Goal: Task Accomplishment & Management: Complete application form

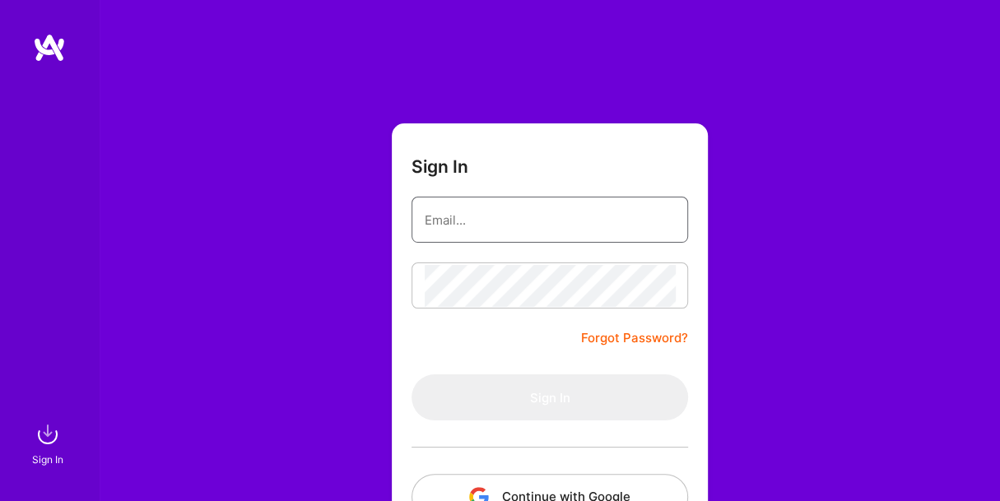
type input "[EMAIL_ADDRESS][DOMAIN_NAME]"
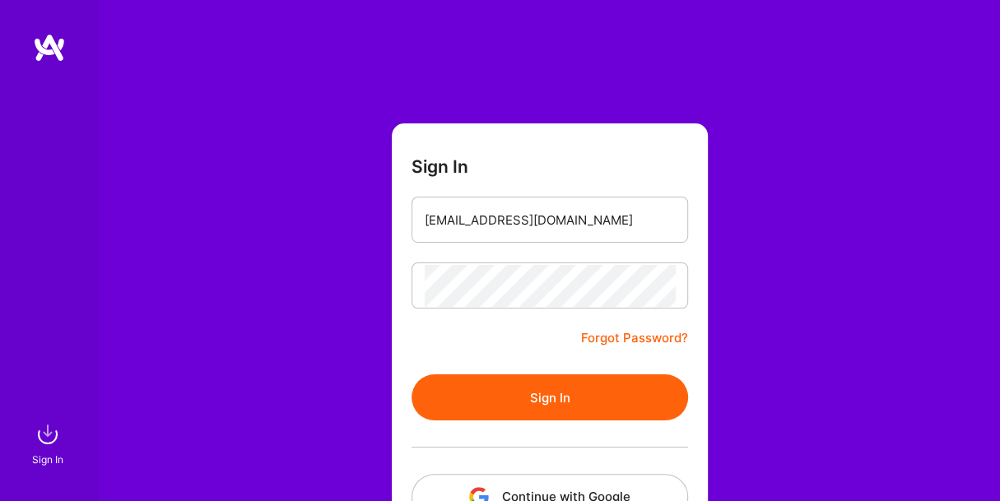
click at [592, 401] on button "Sign In" at bounding box center [549, 397] width 276 height 46
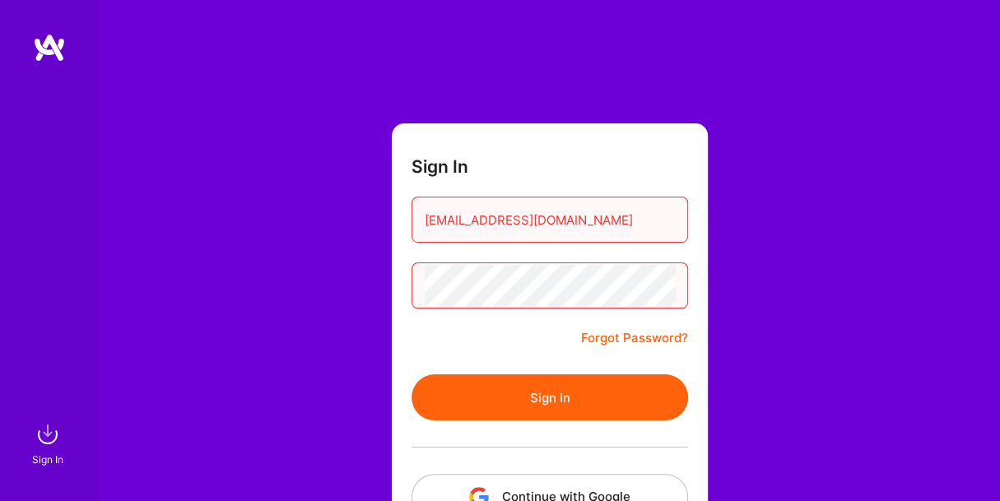
click at [469, 405] on button "Sign In" at bounding box center [549, 397] width 276 height 46
click at [234, 262] on div "Sign In seemaahegde@gmail.com Forgot Password? Sign In Continue with Google Con…" at bounding box center [549, 309] width 901 height 618
click at [411, 374] on button "Sign In" at bounding box center [549, 397] width 276 height 46
click at [425, 221] on input "seemaahegde@gmail.com" at bounding box center [549, 220] width 250 height 42
click at [288, 286] on div "Sign In seemaahegde@gmail.com Forgot Password? Sign In Continue with Google Con…" at bounding box center [549, 309] width 901 height 618
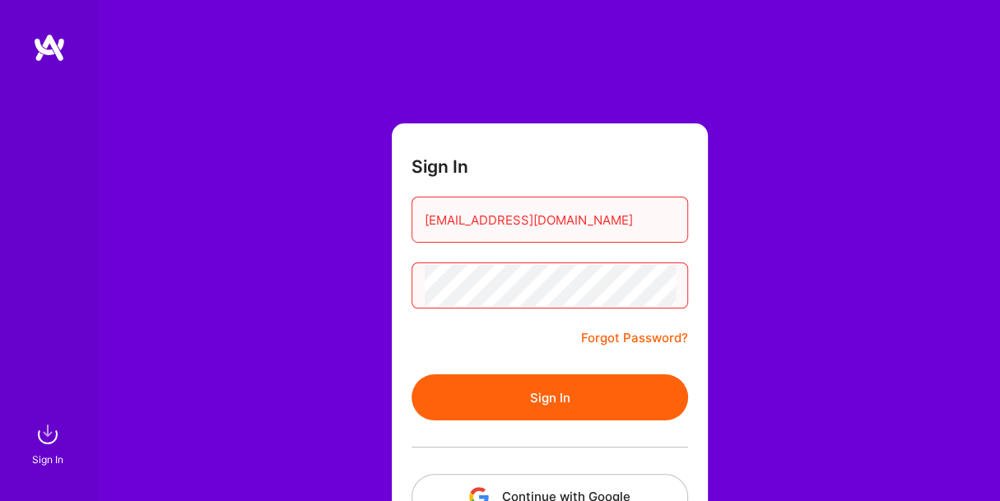
click at [588, 414] on button "Sign In" at bounding box center [549, 397] width 276 height 46
click at [652, 344] on link "Forgot Password?" at bounding box center [634, 338] width 107 height 20
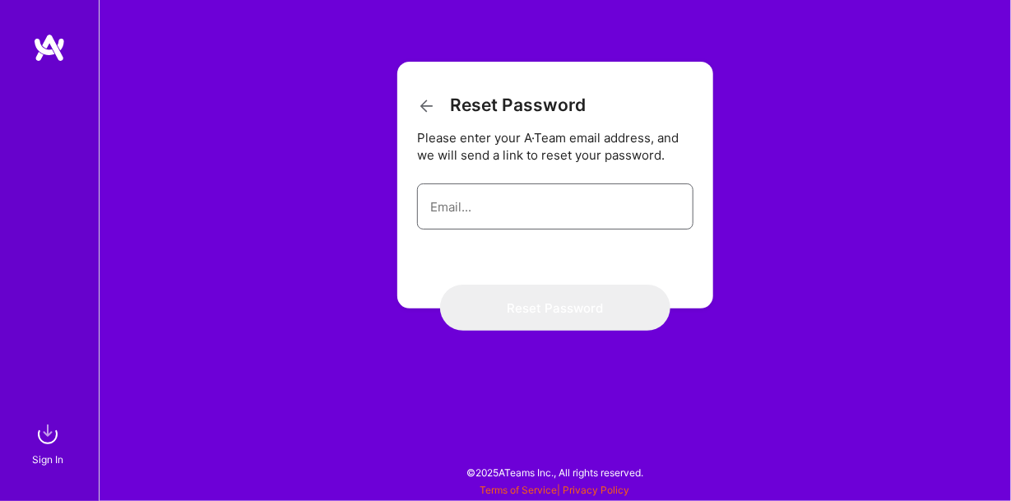
click at [535, 220] on input "email" at bounding box center [555, 207] width 250 height 42
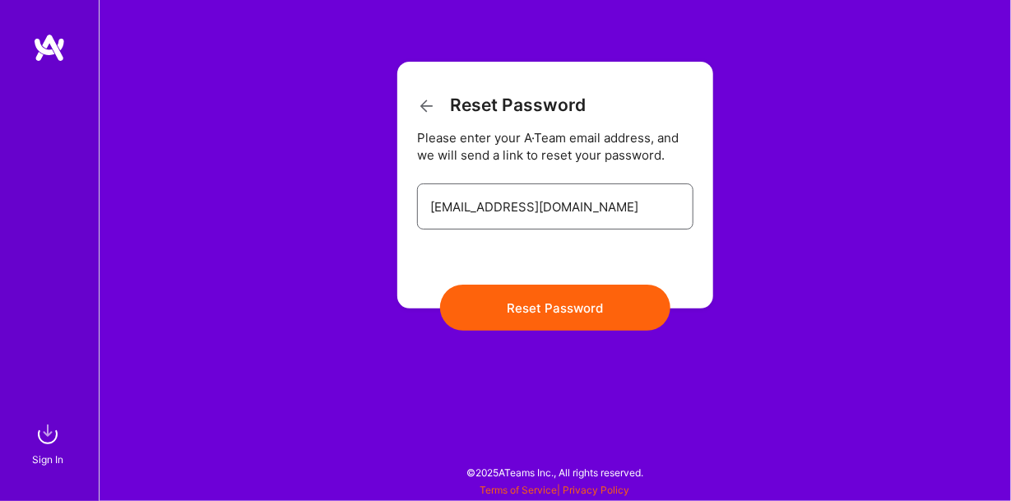
type input "seemaahegde@gmail.com"
click at [440, 285] on button "Reset Password" at bounding box center [555, 308] width 230 height 46
click at [607, 313] on button "Reset Password" at bounding box center [555, 308] width 230 height 46
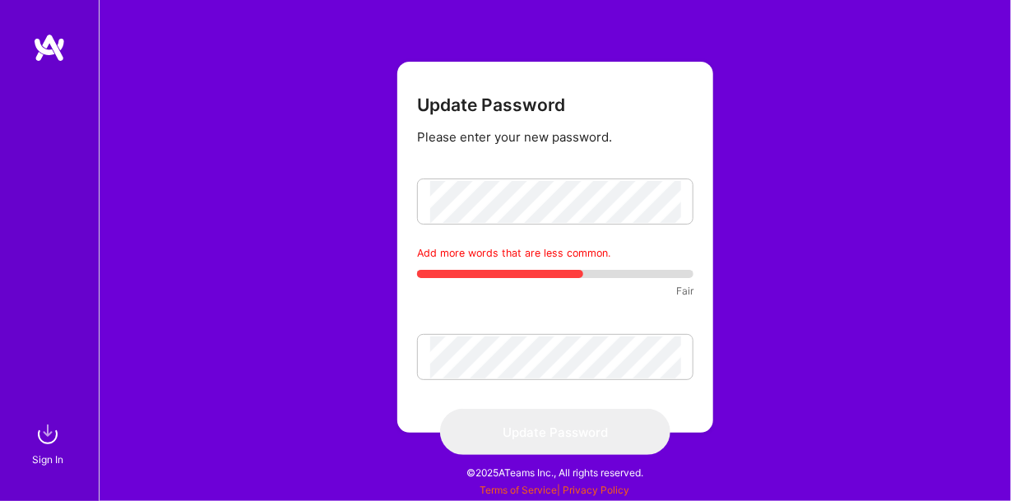
click at [805, 230] on div "Update Password Please enter your new password. Add more words that are less co…" at bounding box center [555, 250] width 912 height 501
click at [286, 207] on div "Update Password Please enter your new password. Add more words that are less co…" at bounding box center [555, 250] width 912 height 501
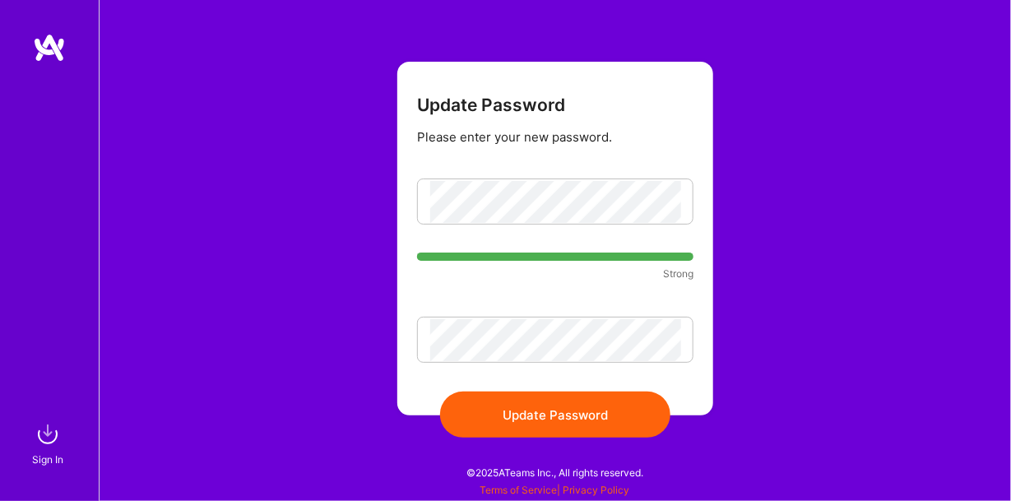
click at [481, 412] on button "Update Password" at bounding box center [555, 415] width 230 height 46
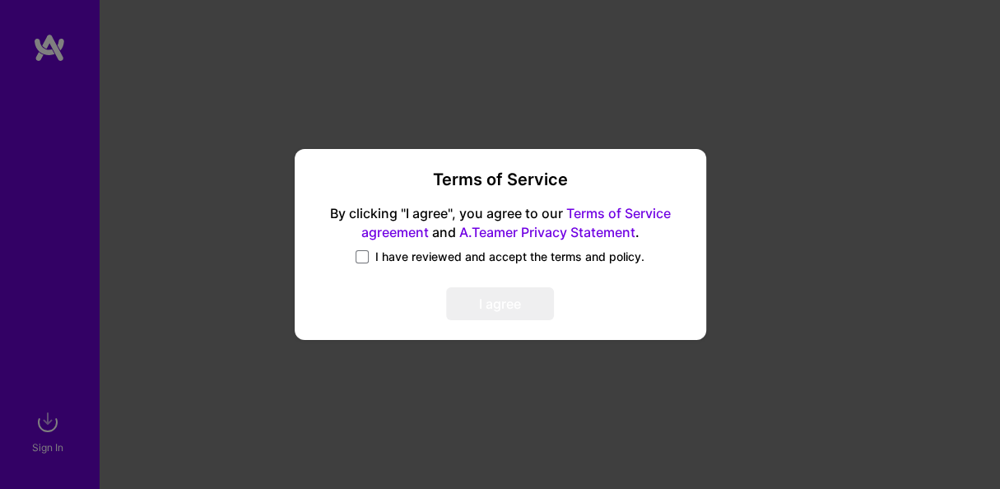
click at [365, 265] on div "I have reviewed and accept the terms and policy." at bounding box center [500, 257] width 372 height 19
click at [366, 258] on span at bounding box center [361, 256] width 13 height 13
click at [0, 0] on input "I have reviewed and accept the terms and policy." at bounding box center [0, 0] width 0 height 0
click at [489, 319] on button "I agree" at bounding box center [500, 304] width 108 height 33
click at [523, 312] on button "I agree" at bounding box center [500, 304] width 108 height 33
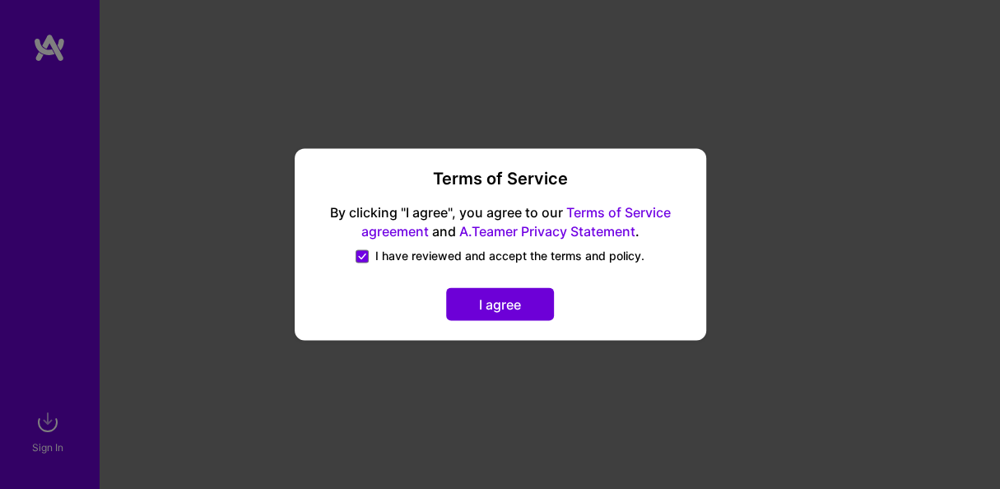
click at [489, 304] on button "I agree" at bounding box center [500, 304] width 108 height 33
click at [494, 314] on button "I agree" at bounding box center [500, 304] width 108 height 33
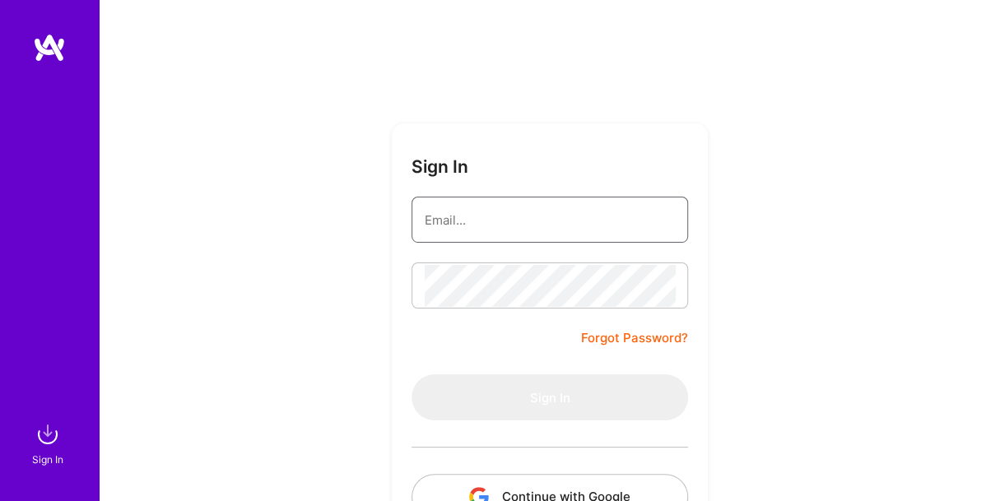
click at [457, 221] on input "email" at bounding box center [549, 220] width 250 height 42
type input "seemaahegde@gmail.com"
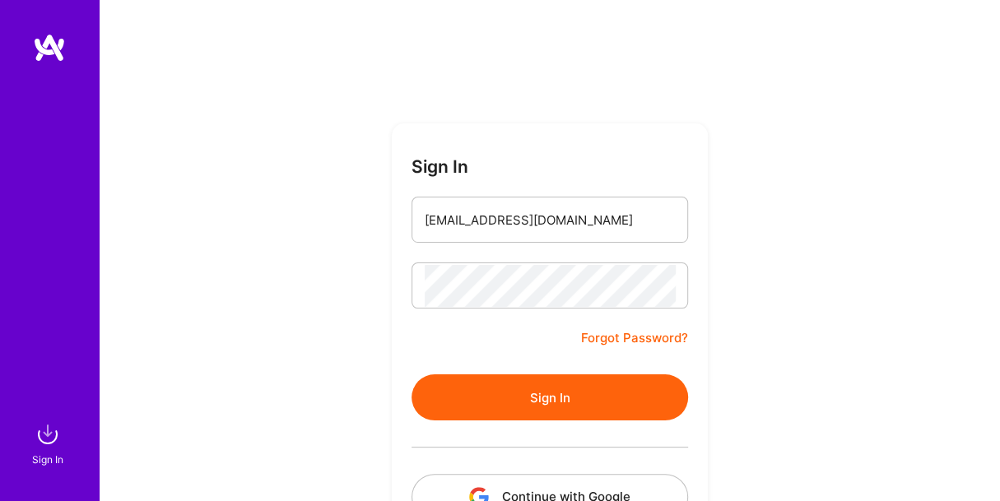
click at [614, 403] on button "Sign In" at bounding box center [549, 397] width 276 height 46
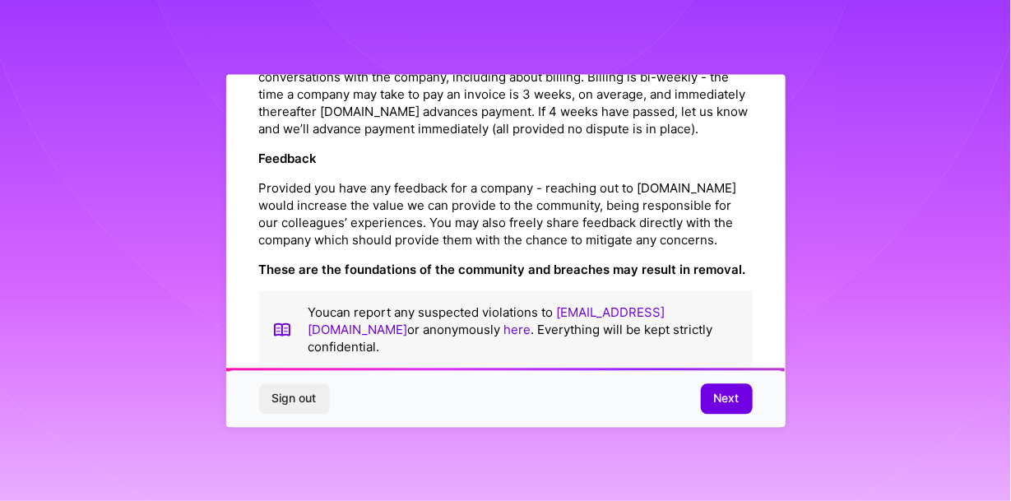
scroll to position [1978, 0]
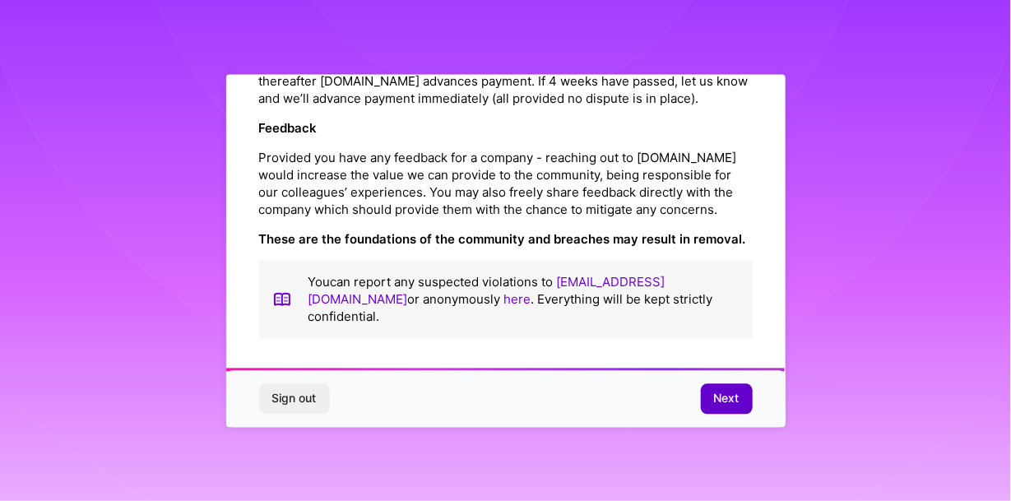
click at [716, 406] on span "Next" at bounding box center [727, 399] width 26 height 16
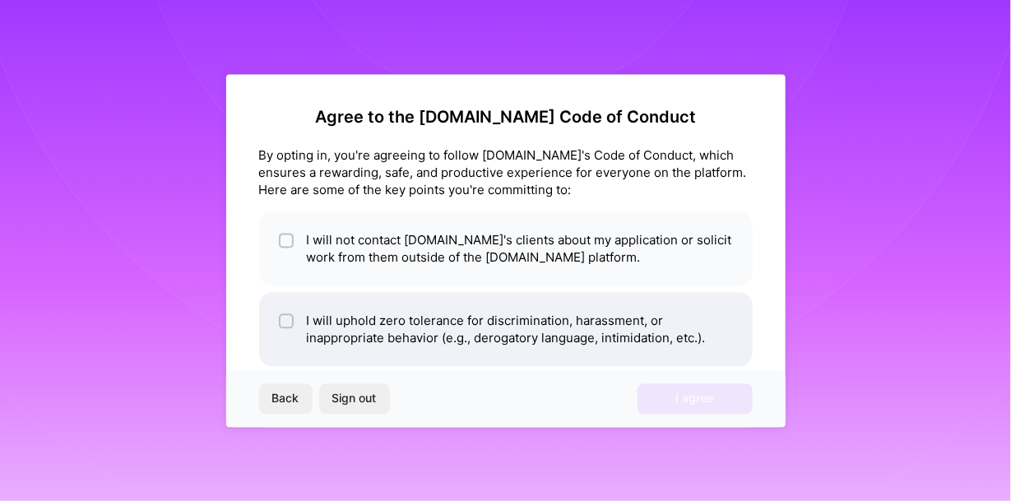
scroll to position [46, 0]
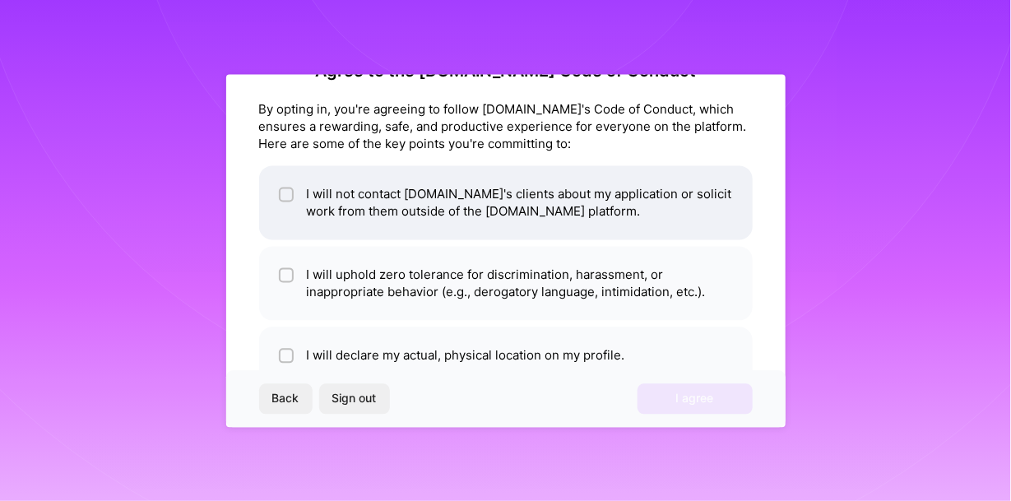
click at [289, 194] on input "checkbox" at bounding box center [288, 195] width 12 height 12
checkbox input "true"
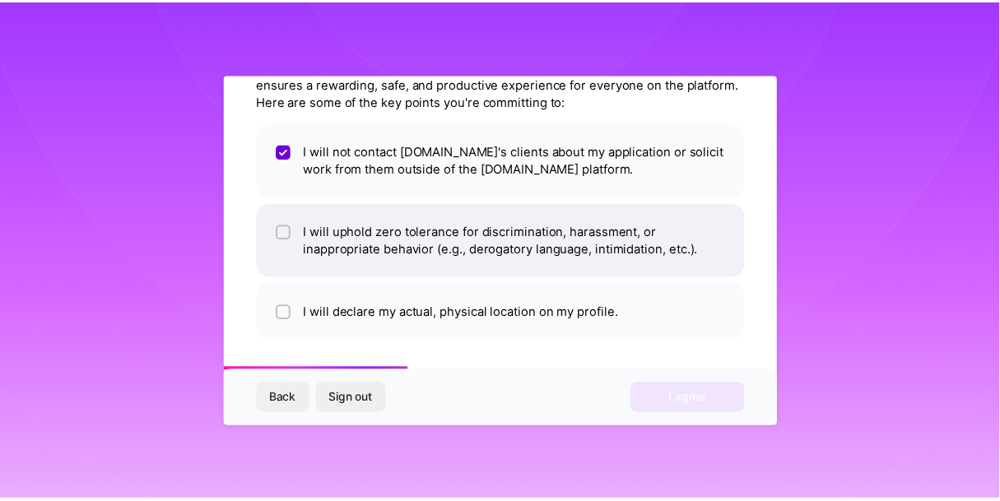
scroll to position [90, 0]
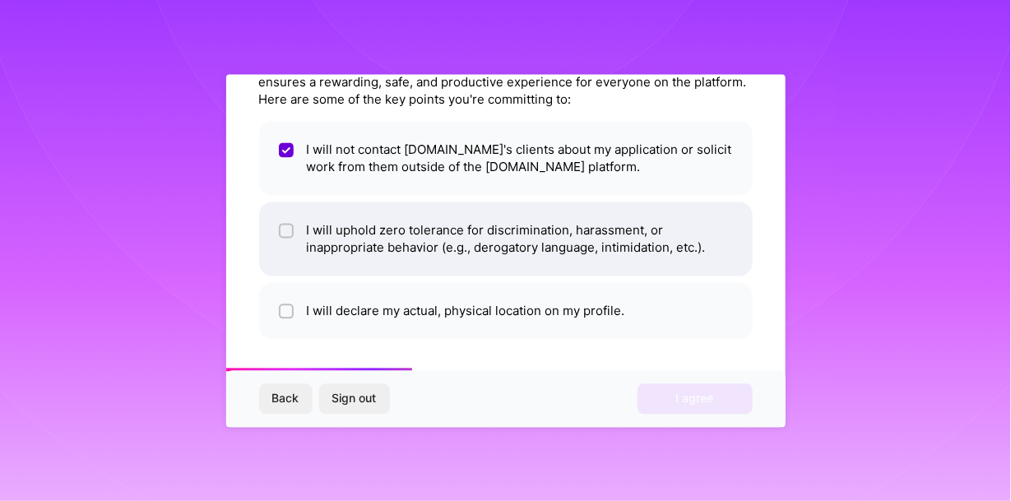
click at [290, 230] on input "checkbox" at bounding box center [288, 231] width 12 height 12
checkbox input "true"
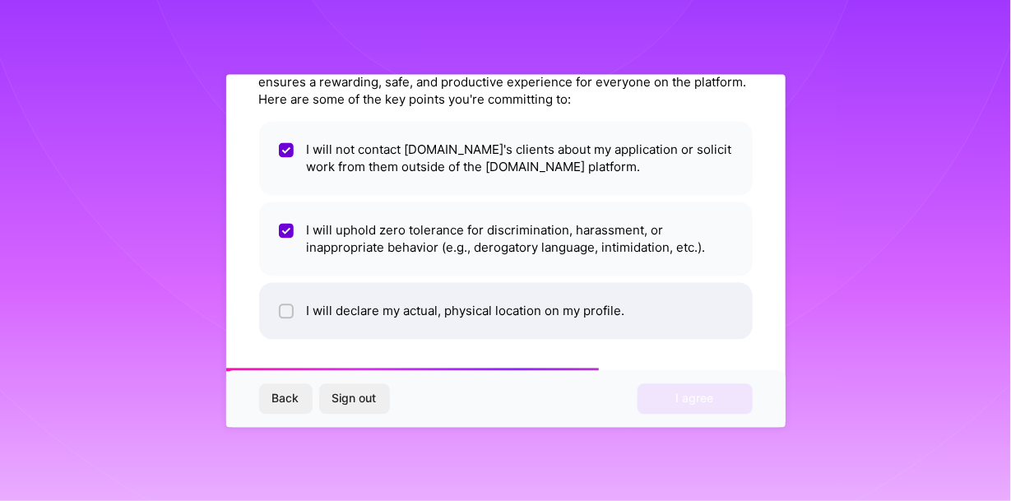
click at [286, 310] on input "checkbox" at bounding box center [288, 312] width 12 height 12
checkbox input "true"
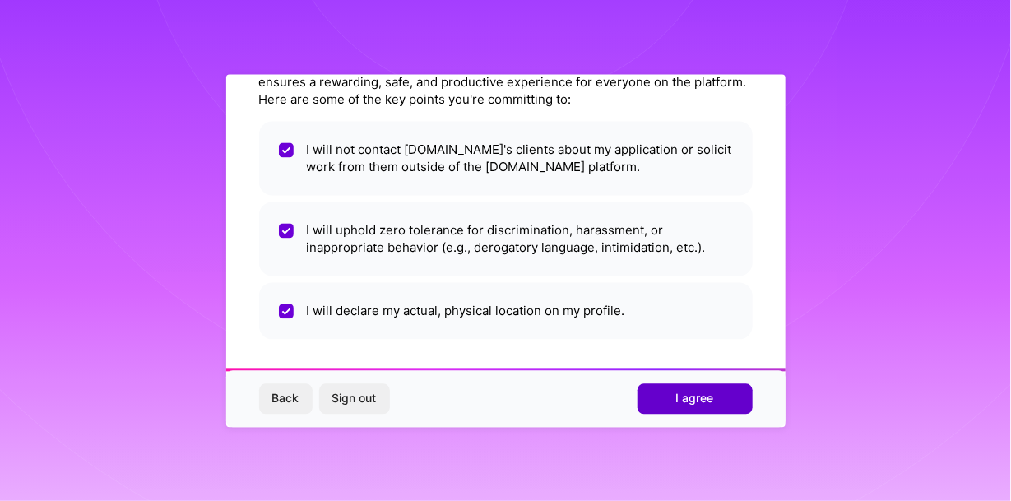
click at [703, 399] on span "I agree" at bounding box center [695, 399] width 38 height 16
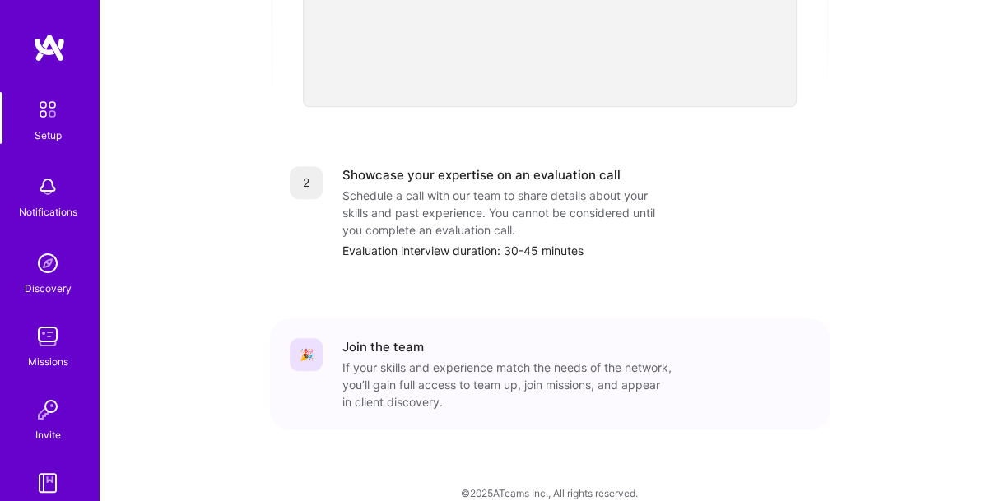
click at [44, 273] on img at bounding box center [47, 263] width 33 height 33
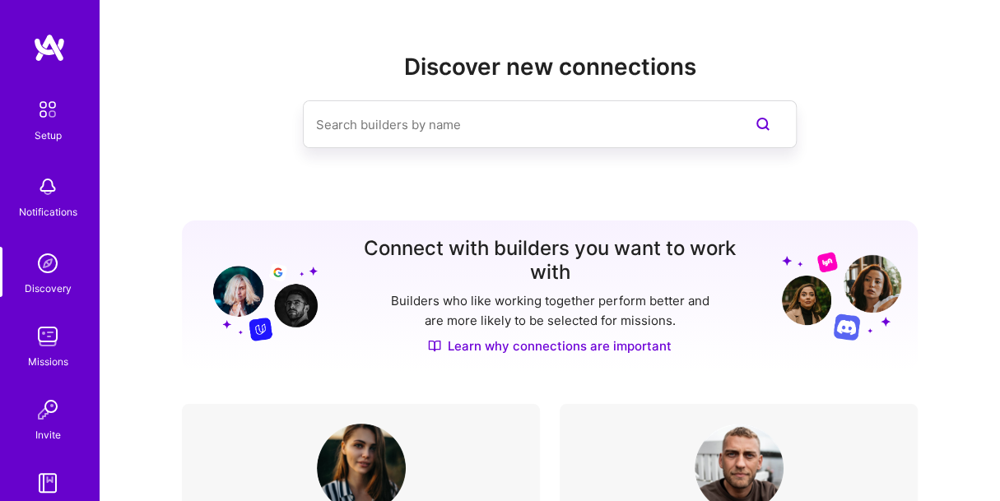
click at [51, 210] on div "Notifications" at bounding box center [48, 211] width 58 height 17
click at [49, 336] on img at bounding box center [47, 336] width 33 height 33
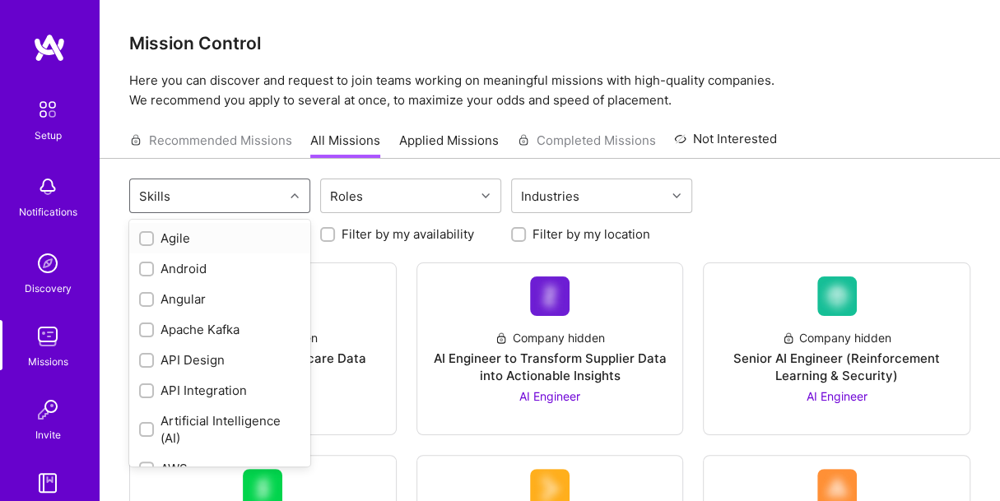
click at [295, 192] on icon at bounding box center [294, 196] width 8 height 8
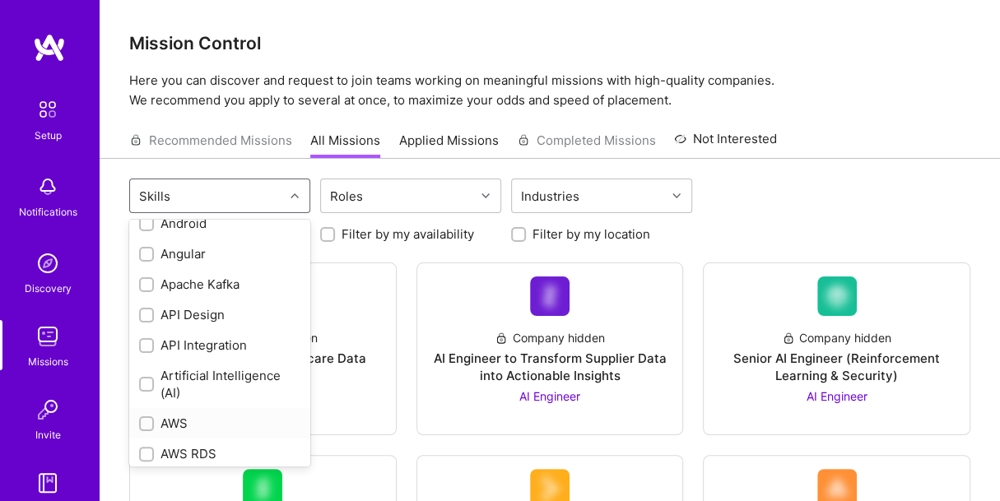
scroll to position [46, 0]
click at [146, 386] on input "checkbox" at bounding box center [148, 384] width 12 height 12
checkbox input "true"
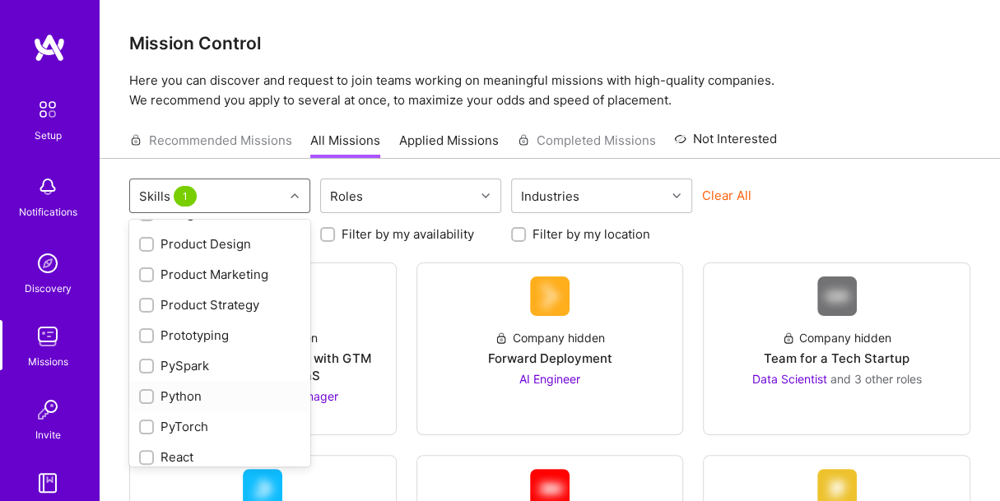
scroll to position [1338, 0]
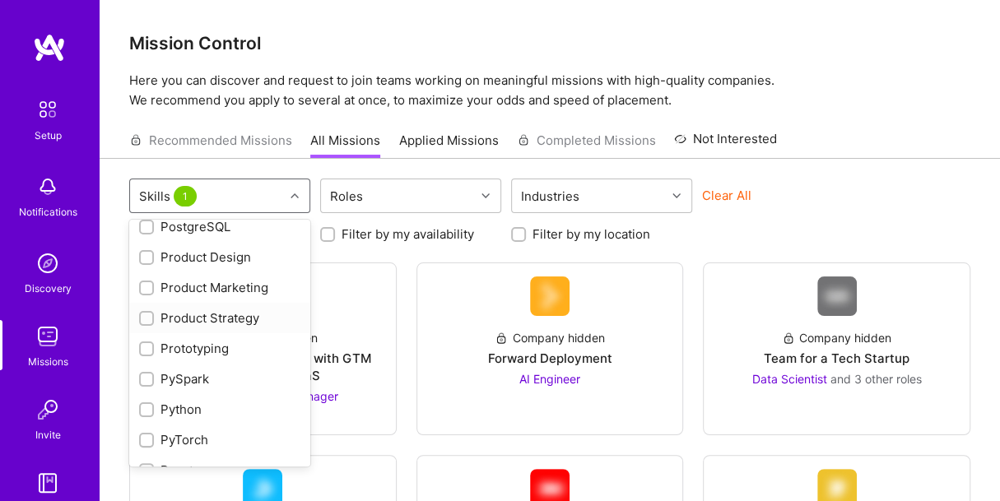
click at [144, 317] on input "checkbox" at bounding box center [148, 319] width 12 height 12
checkbox input "true"
click at [151, 286] on input "checkbox" at bounding box center [148, 289] width 12 height 12
checkbox input "true"
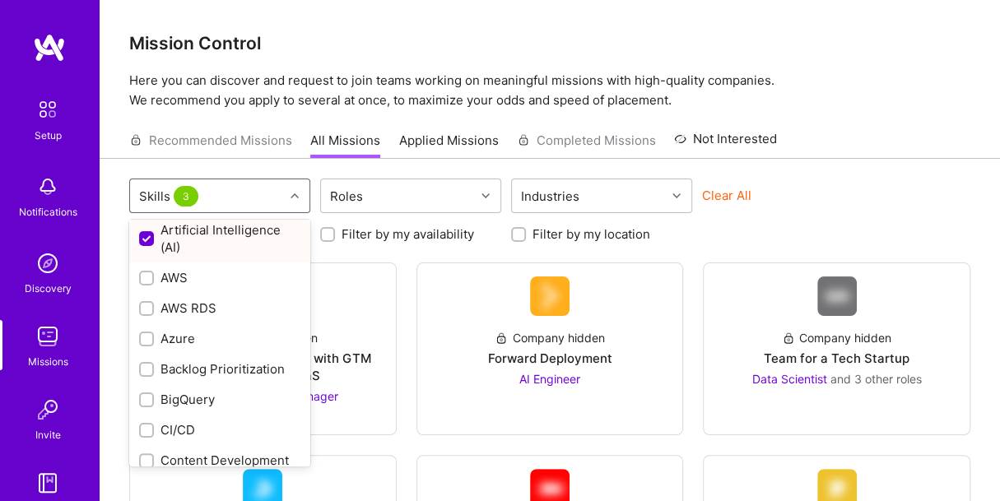
scroll to position [0, 0]
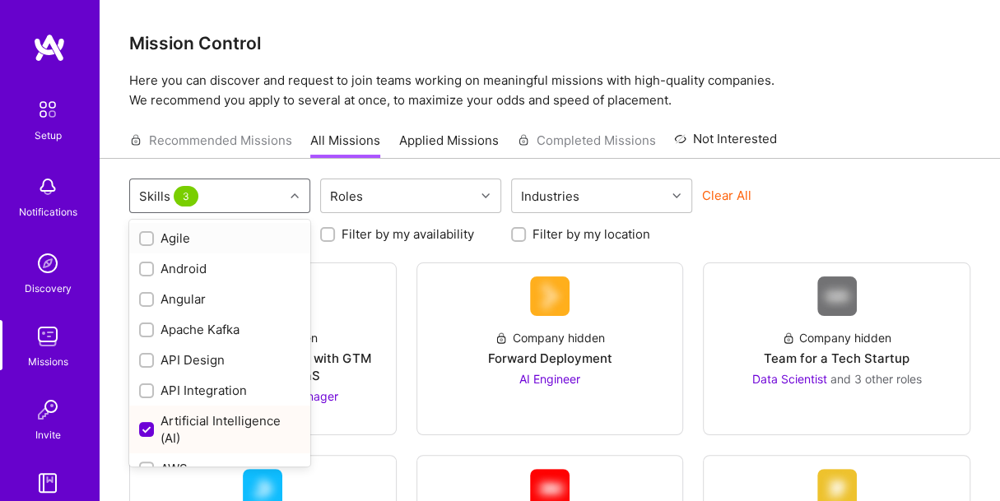
click at [147, 237] on input "checkbox" at bounding box center [148, 240] width 12 height 12
checkbox input "true"
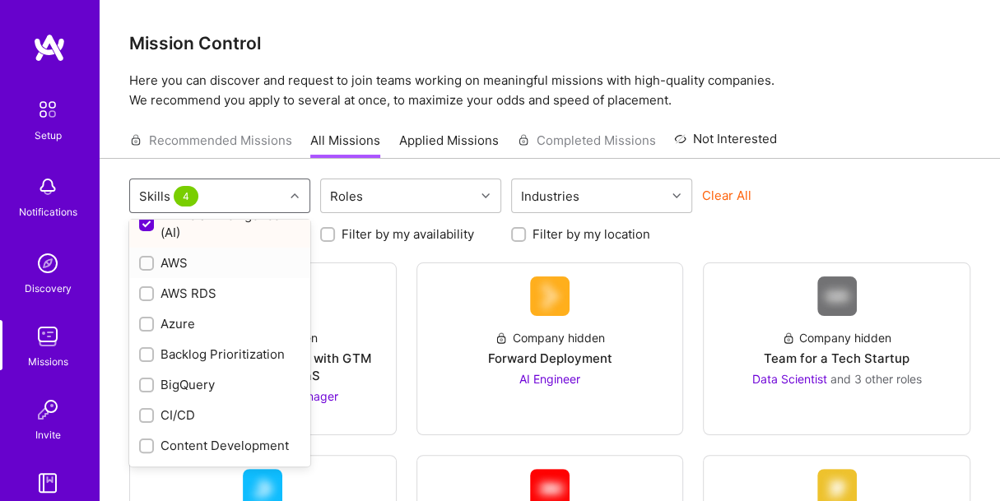
scroll to position [206, 0]
click at [150, 350] on input "checkbox" at bounding box center [148, 356] width 12 height 12
checkbox input "true"
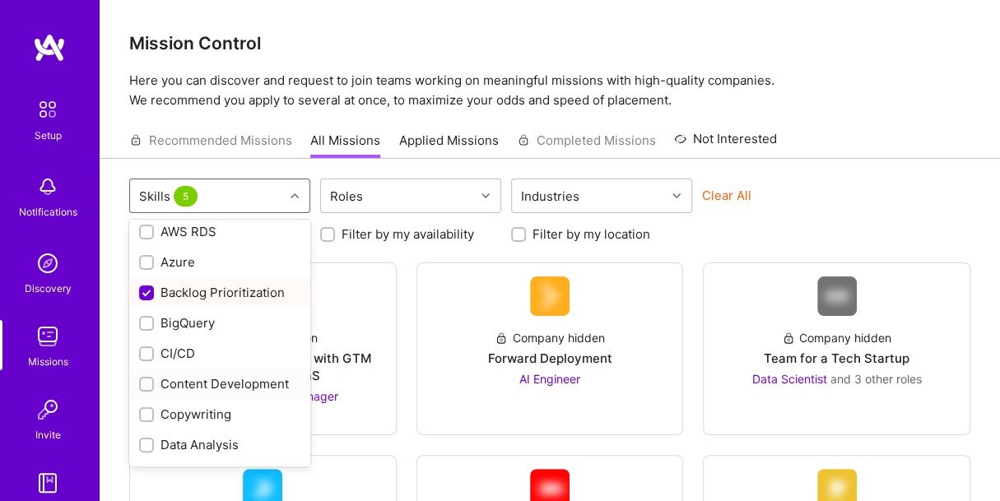
scroll to position [318, 0]
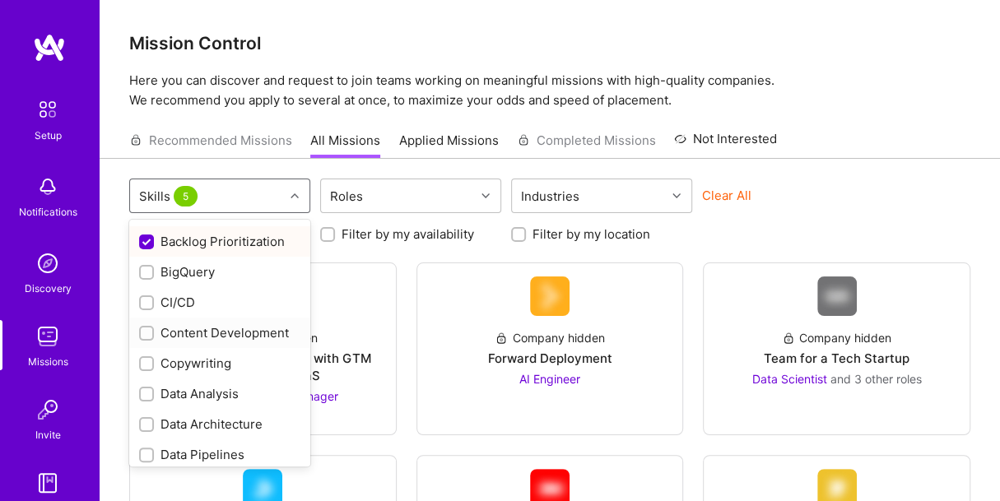
click at [146, 330] on input "checkbox" at bounding box center [148, 334] width 12 height 12
checkbox input "true"
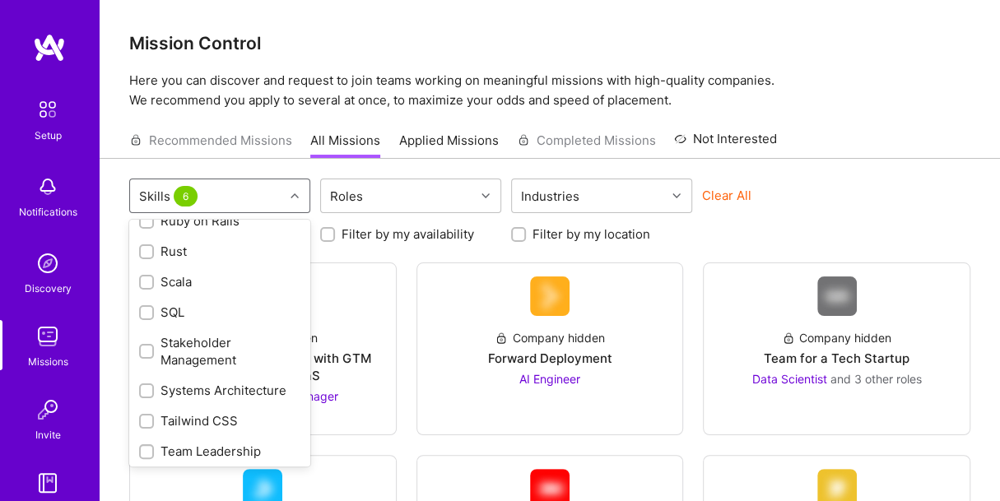
scroll to position [1986, 0]
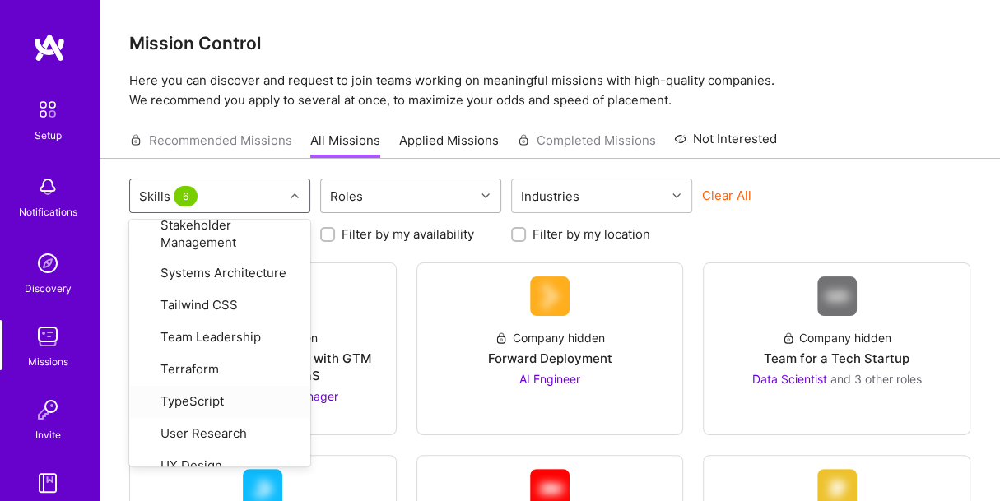
click at [483, 192] on icon at bounding box center [485, 196] width 8 height 8
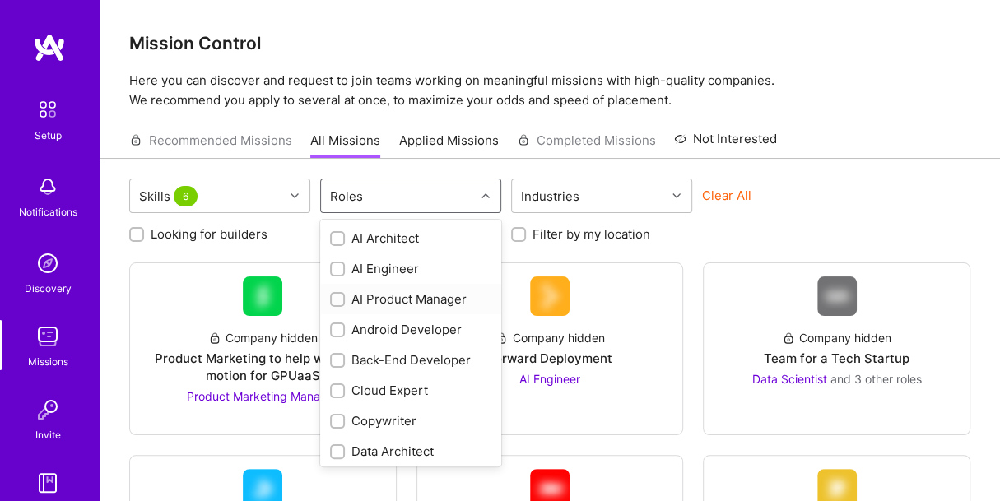
click at [336, 297] on input "checkbox" at bounding box center [339, 301] width 12 height 12
checkbox input "true"
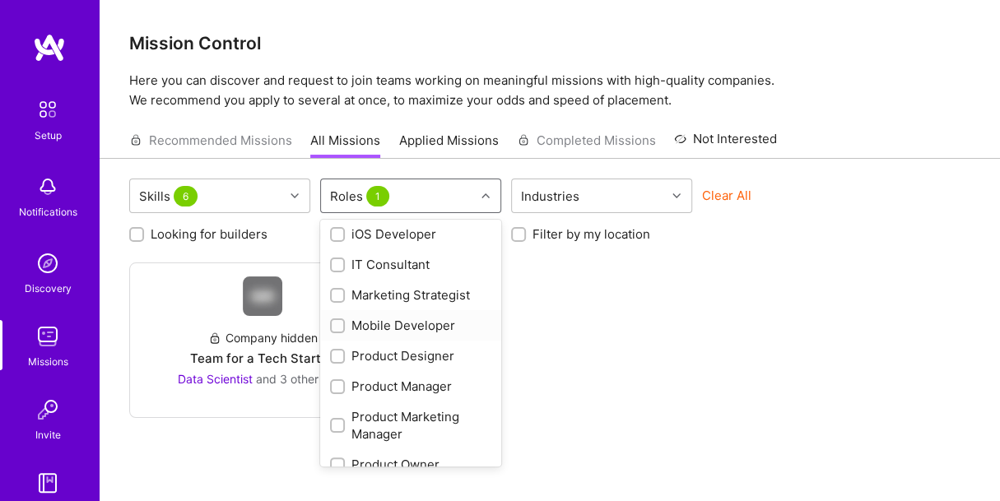
scroll to position [516, 0]
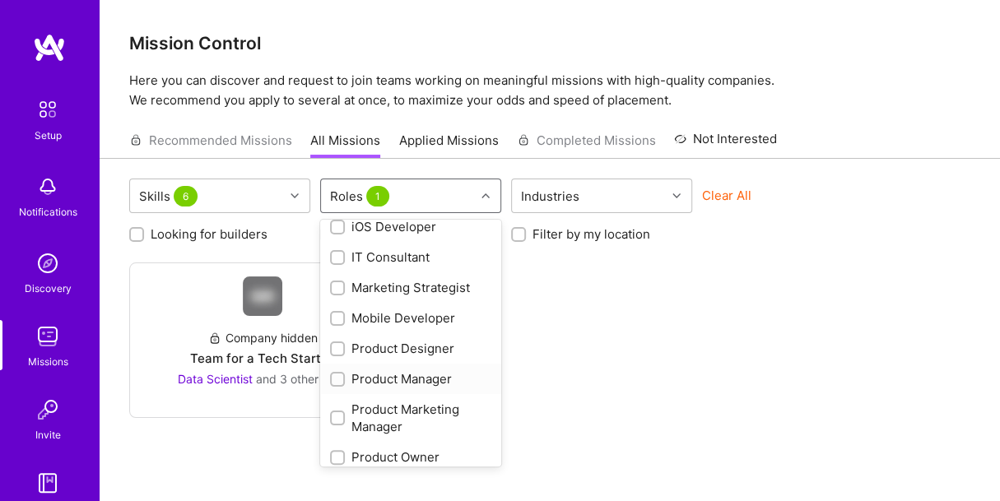
click at [341, 377] on input "checkbox" at bounding box center [339, 380] width 12 height 12
checkbox input "true"
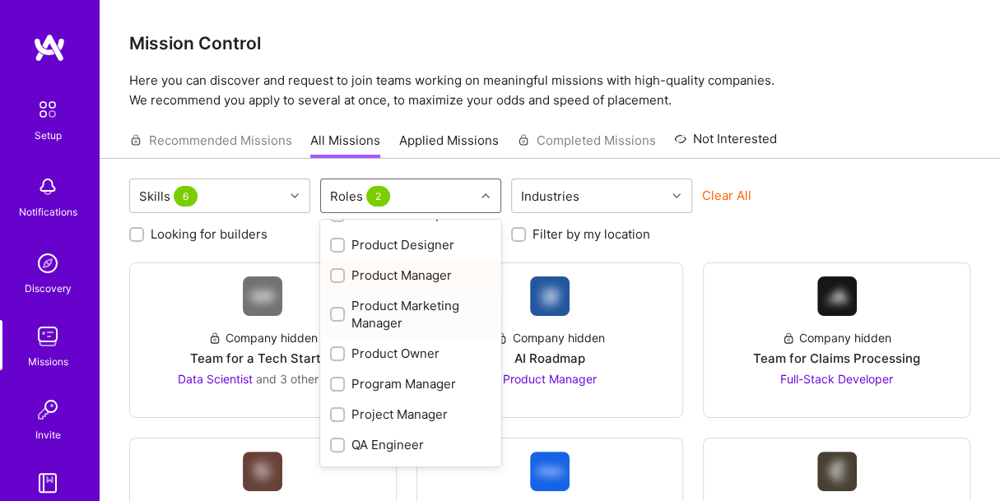
scroll to position [623, 0]
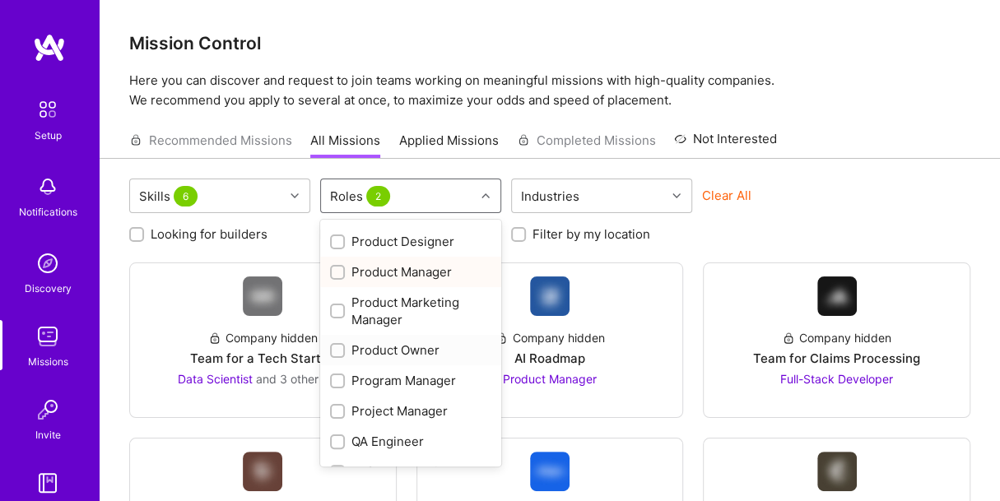
click at [340, 346] on input "checkbox" at bounding box center [339, 352] width 12 height 12
checkbox input "true"
click at [338, 380] on input "checkbox" at bounding box center [339, 382] width 12 height 12
checkbox input "true"
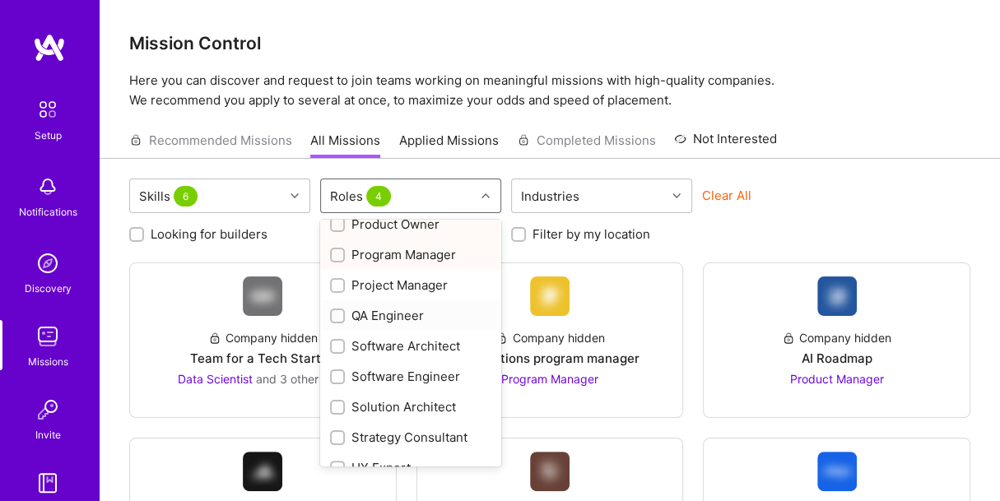
scroll to position [768, 0]
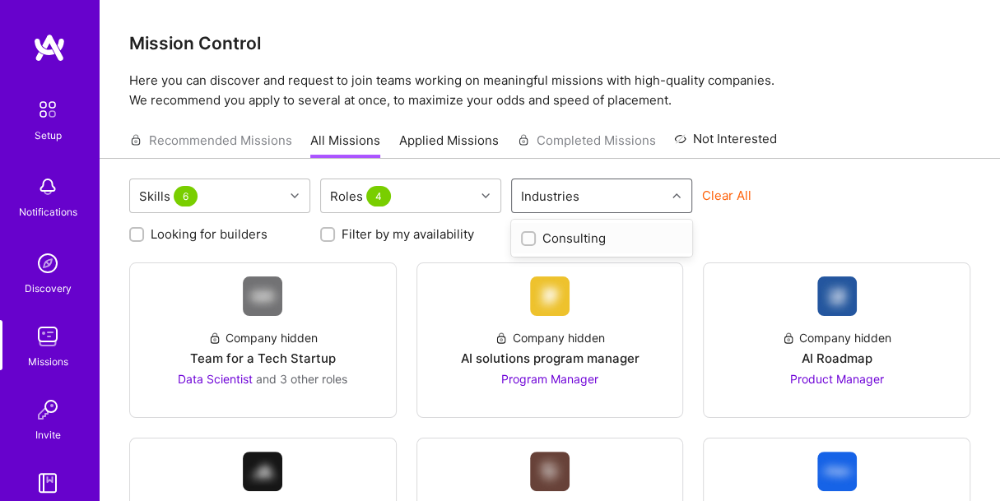
click at [590, 189] on div "Industries" at bounding box center [589, 195] width 154 height 33
click at [531, 234] on input "checkbox" at bounding box center [530, 240] width 12 height 12
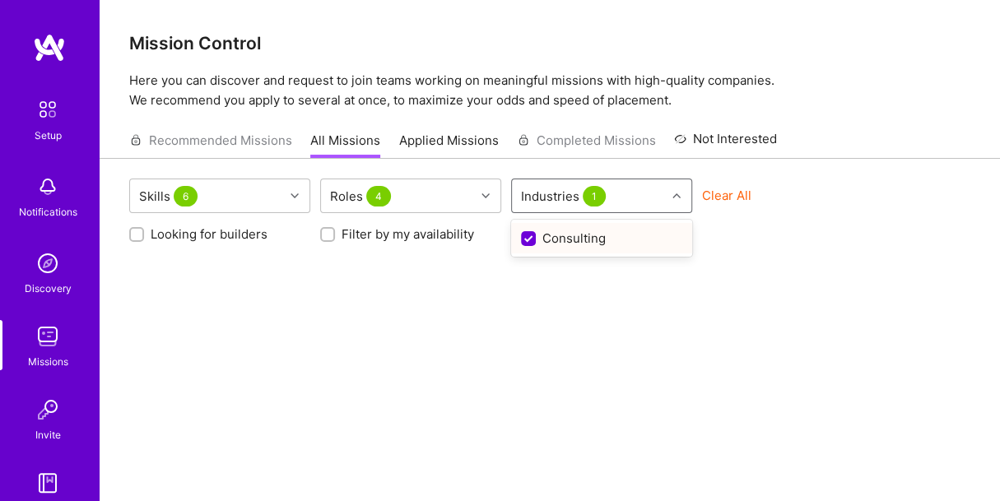
click at [529, 234] on input "checkbox" at bounding box center [529, 239] width 15 height 15
checkbox input "false"
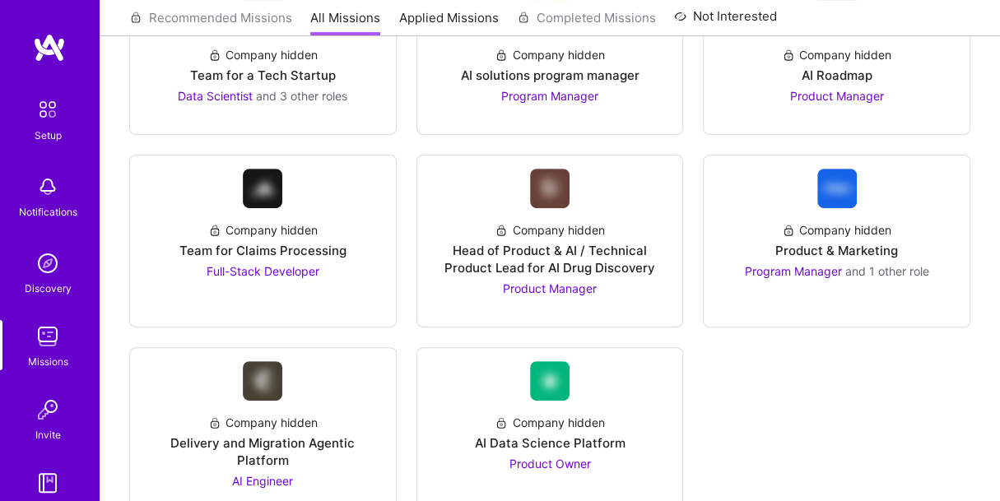
scroll to position [318, 0]
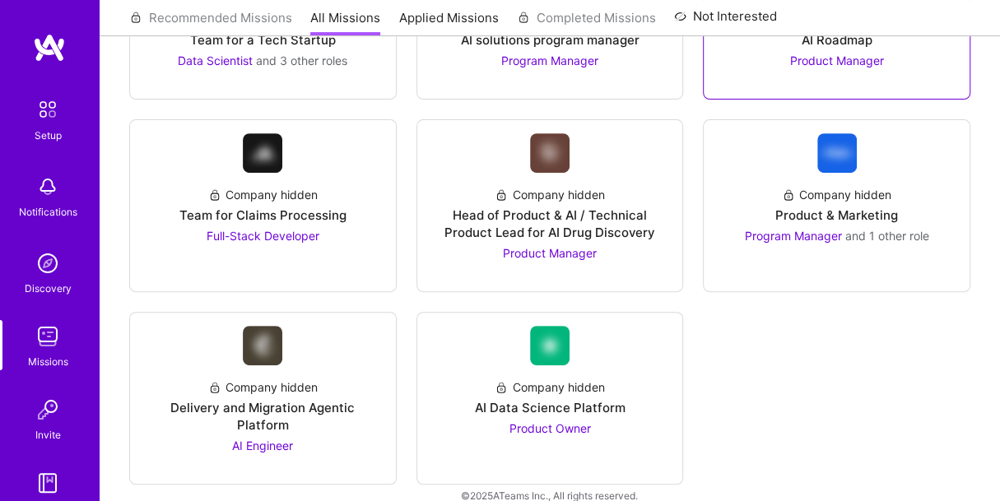
click at [842, 53] on span "Product Manager" at bounding box center [837, 60] width 94 height 14
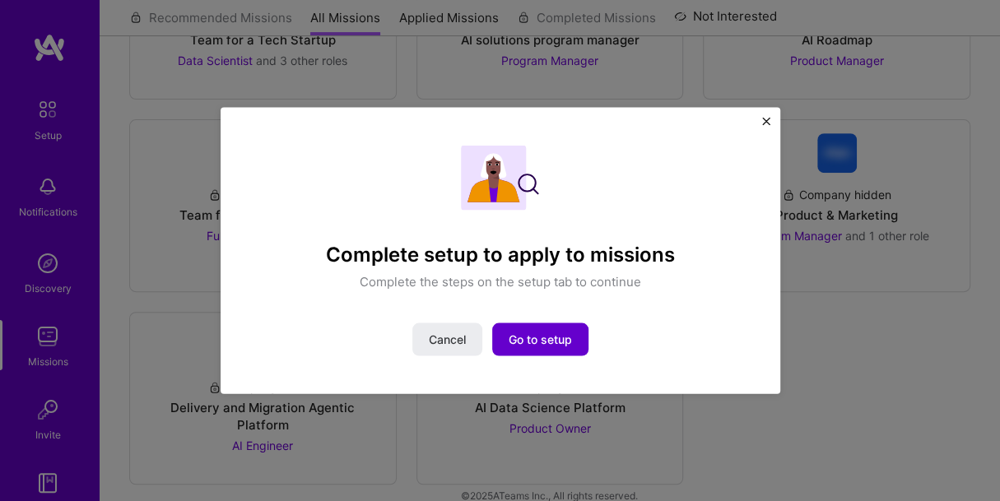
click at [570, 346] on span "Go to setup" at bounding box center [539, 340] width 63 height 16
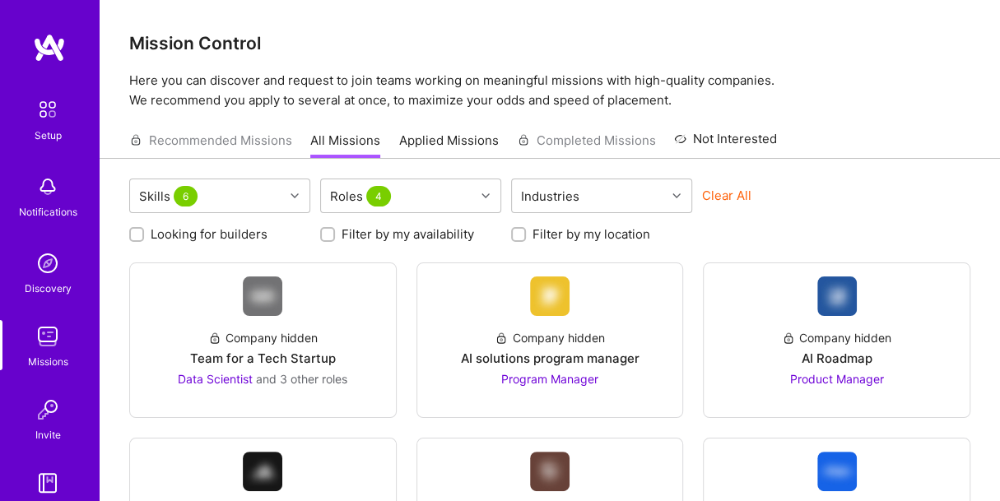
scroll to position [318, 0]
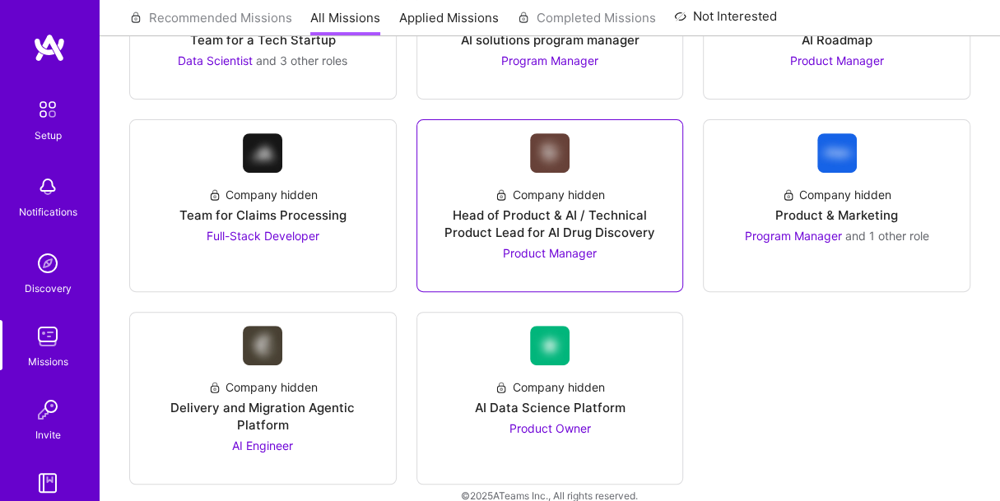
click at [537, 219] on div "Head of Product & AI / Technical Product Lead for AI Drug Discovery" at bounding box center [549, 223] width 239 height 35
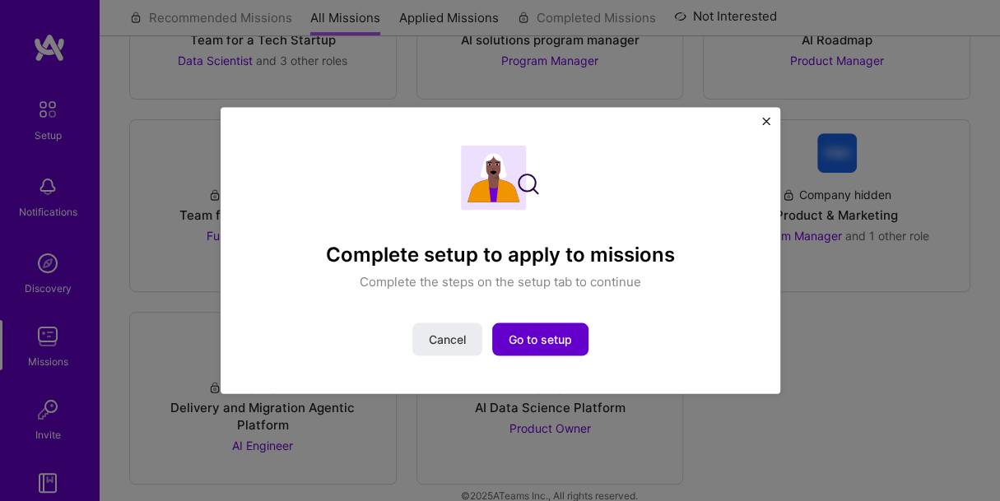
click at [582, 341] on button "Go to setup" at bounding box center [540, 339] width 96 height 33
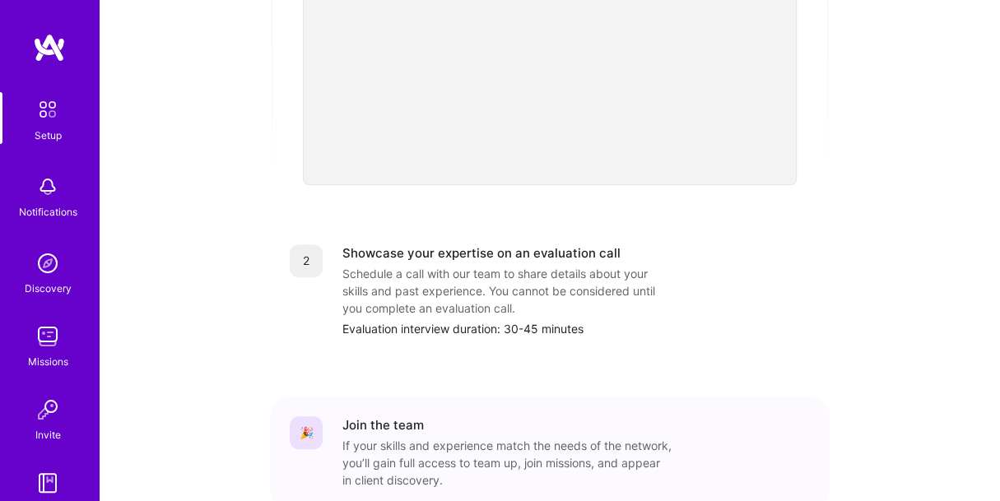
scroll to position [692, 0]
